Goal: Browse casually: Explore the website without a specific task or goal

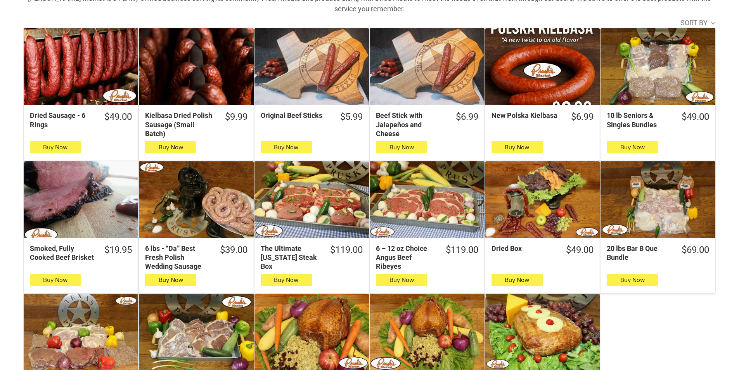
scroll to position [271, 0]
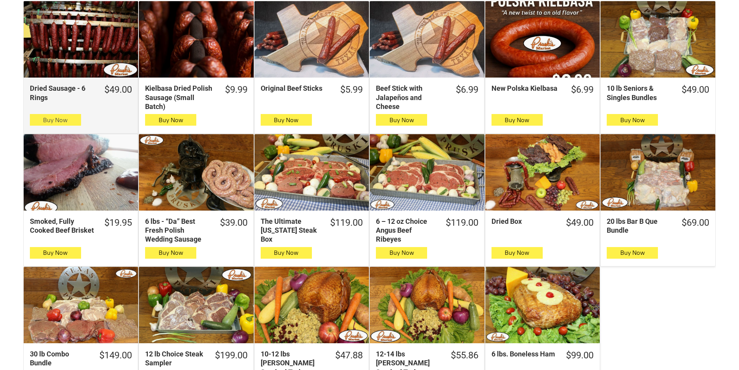
click at [76, 117] on button "Buy Now" at bounding box center [55, 120] width 51 height 12
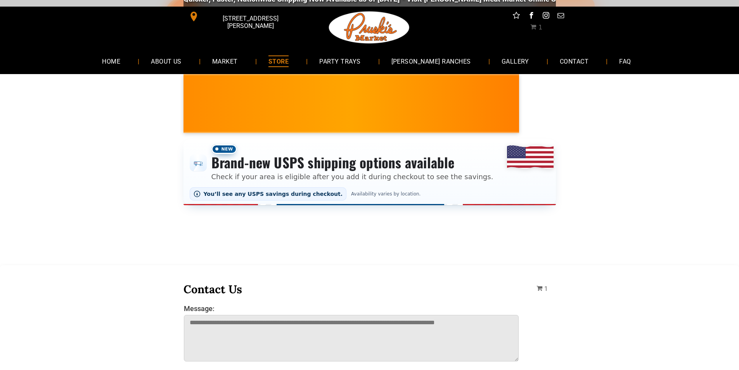
scroll to position [0, 0]
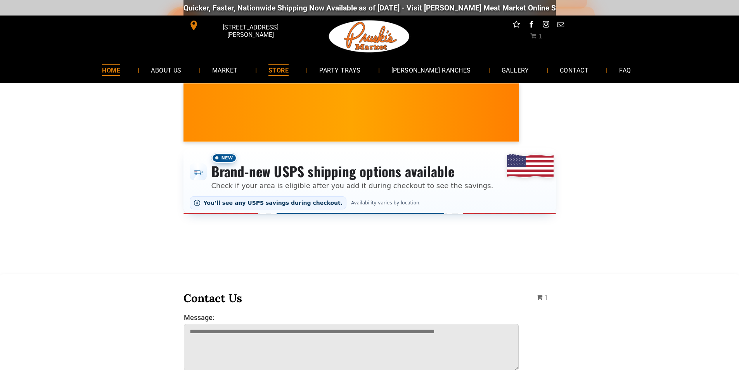
click at [120, 70] on span "HOME" at bounding box center [111, 69] width 18 height 11
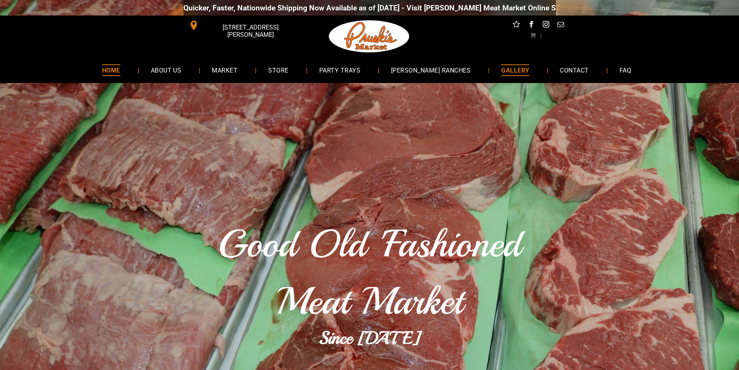
click at [522, 64] on link "GALLERY" at bounding box center [514, 70] width 51 height 21
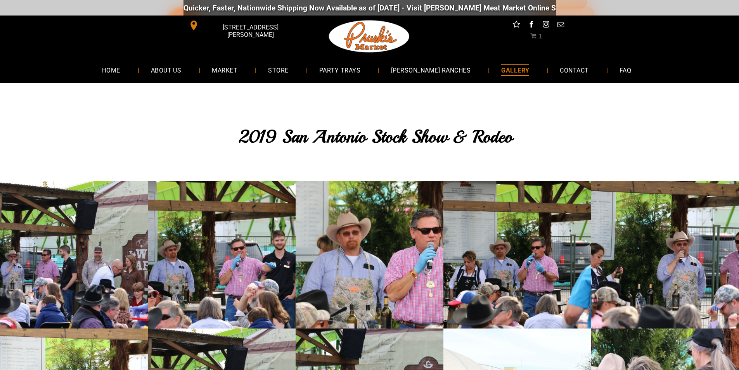
click at [508, 78] on link "GALLERY" at bounding box center [514, 70] width 51 height 21
drag, startPoint x: 244, startPoint y: 53, endPoint x: 220, endPoint y: 61, distance: 25.3
click at [608, 68] on link "FAQ" at bounding box center [625, 70] width 35 height 21
